Goal: Task Accomplishment & Management: Complete application form

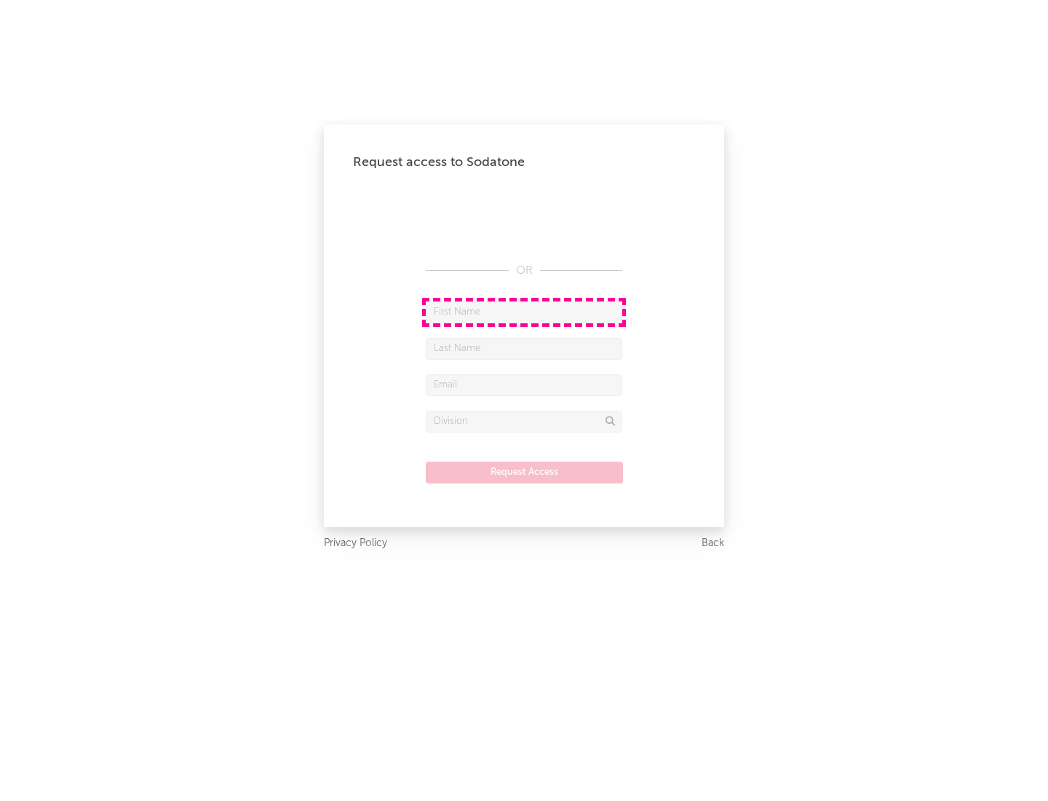
click at [524, 311] on input "text" at bounding box center [524, 312] width 197 height 22
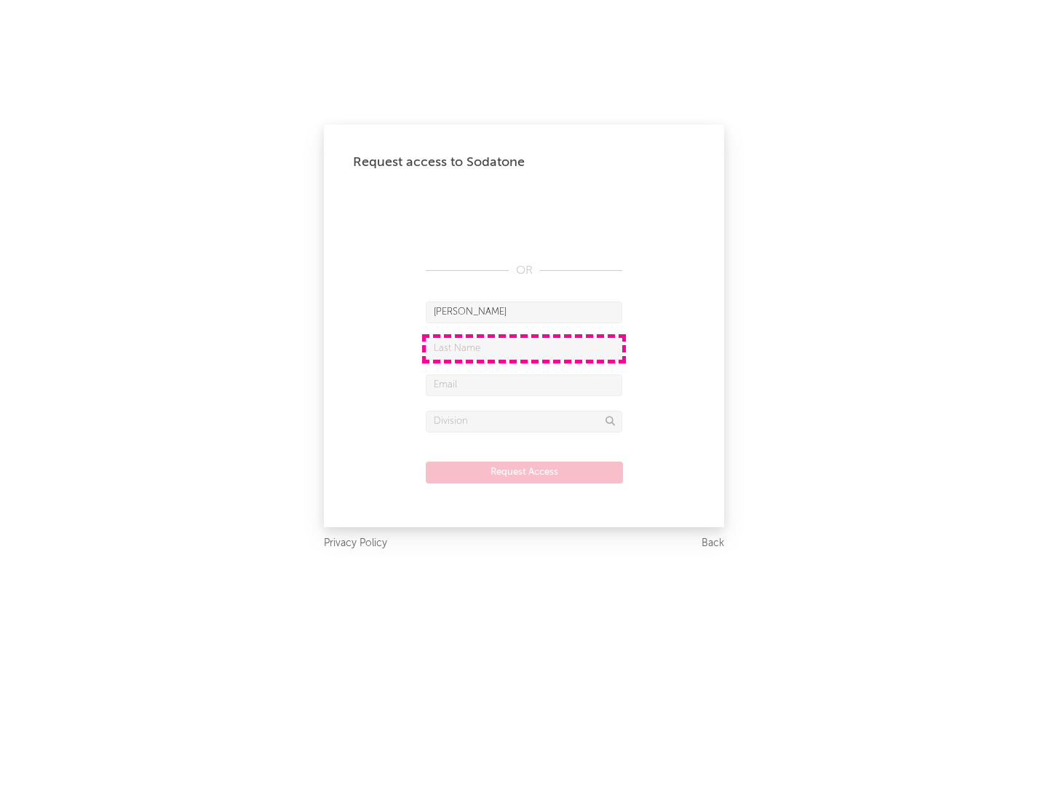
type input "[PERSON_NAME]"
click at [524, 348] on input "text" at bounding box center [524, 349] width 197 height 22
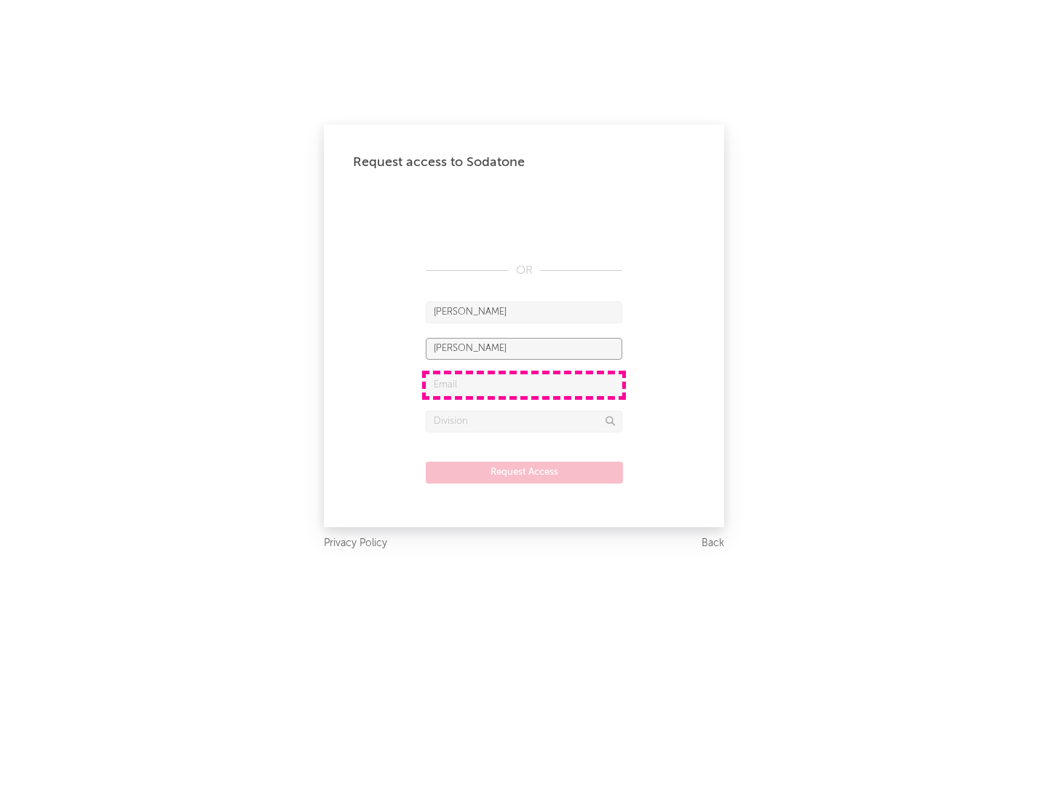
type input "[PERSON_NAME]"
click at [524, 384] on input "text" at bounding box center [524, 385] width 197 height 22
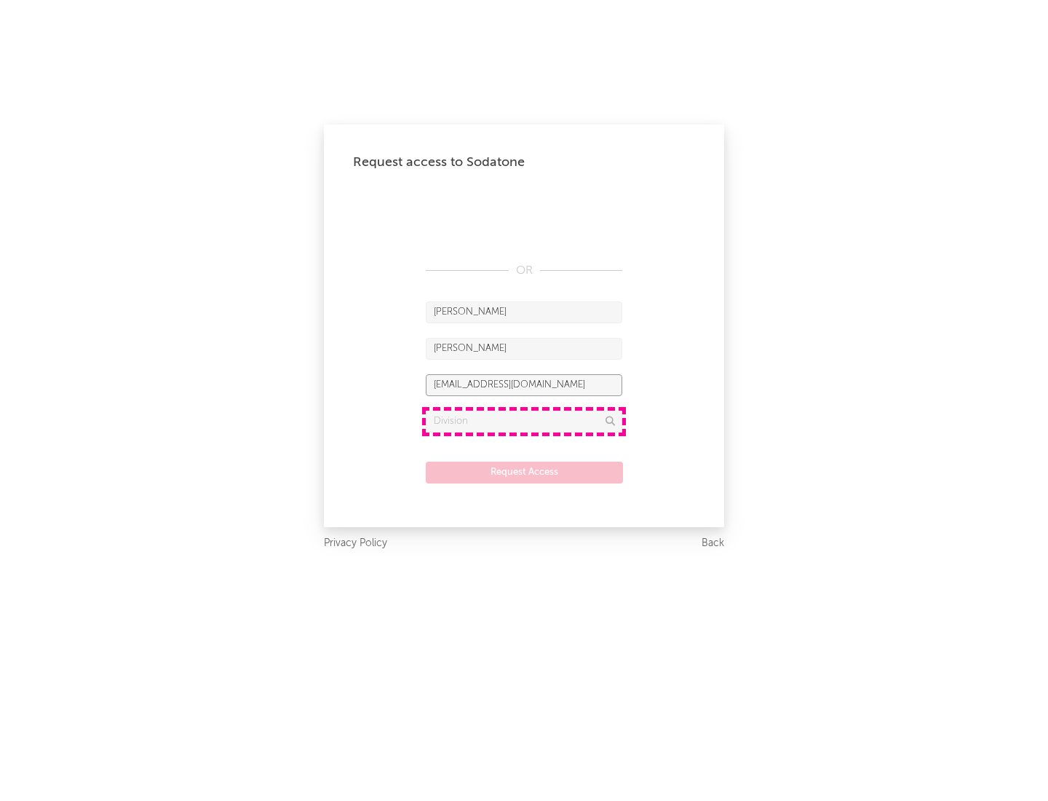
type input "[EMAIL_ADDRESS][DOMAIN_NAME]"
click at [524, 421] on input "text" at bounding box center [524, 421] width 197 height 22
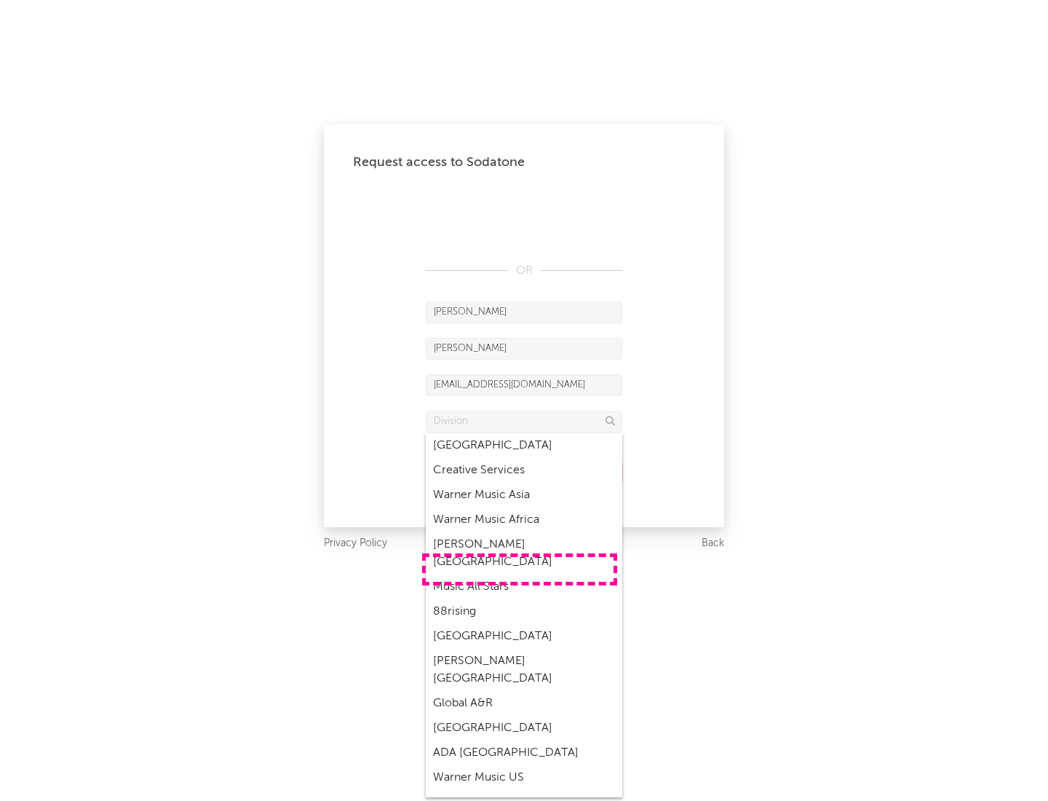
click at [520, 574] on div "Music All Stars" at bounding box center [524, 586] width 197 height 25
type input "Music All Stars"
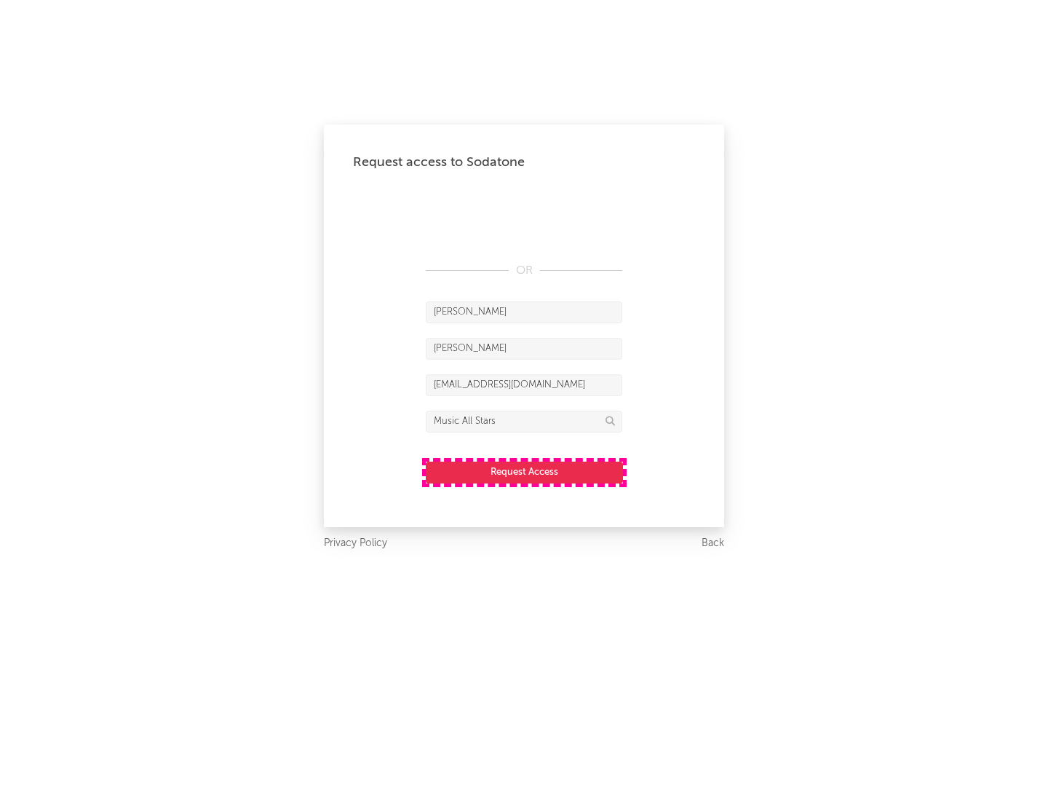
click at [524, 472] on button "Request Access" at bounding box center [524, 472] width 197 height 22
